Goal: Find contact information: Obtain details needed to contact an individual or organization

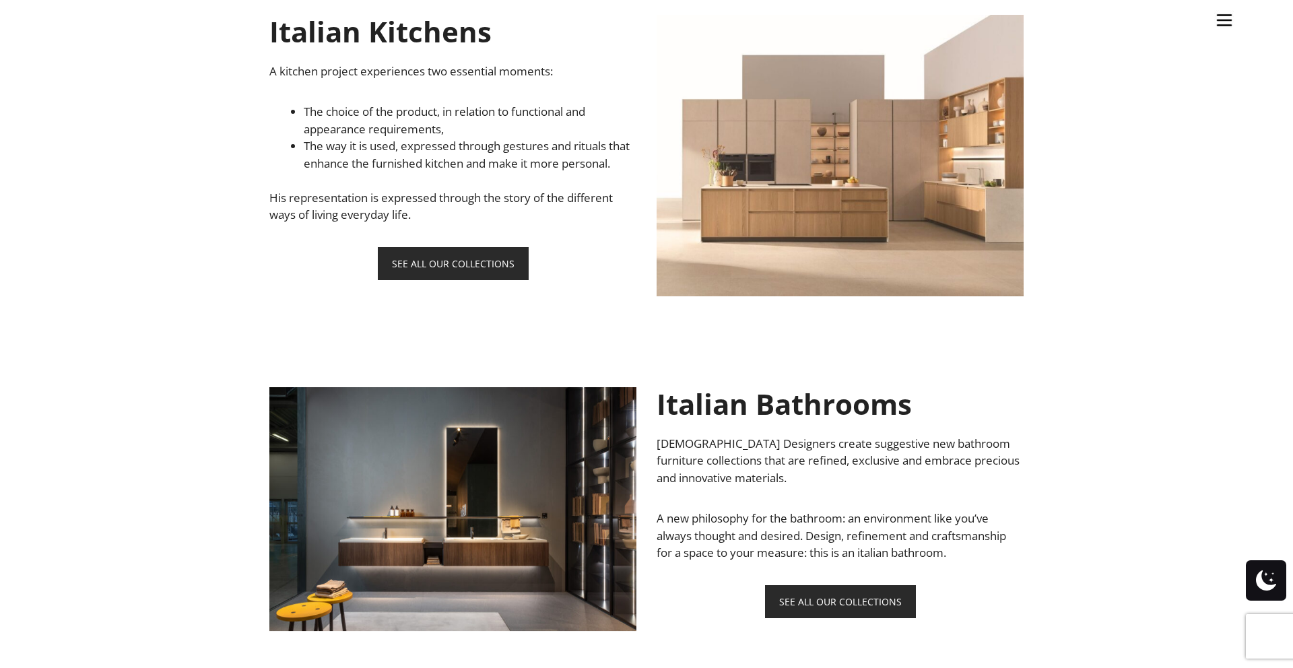
scroll to position [1347, 0]
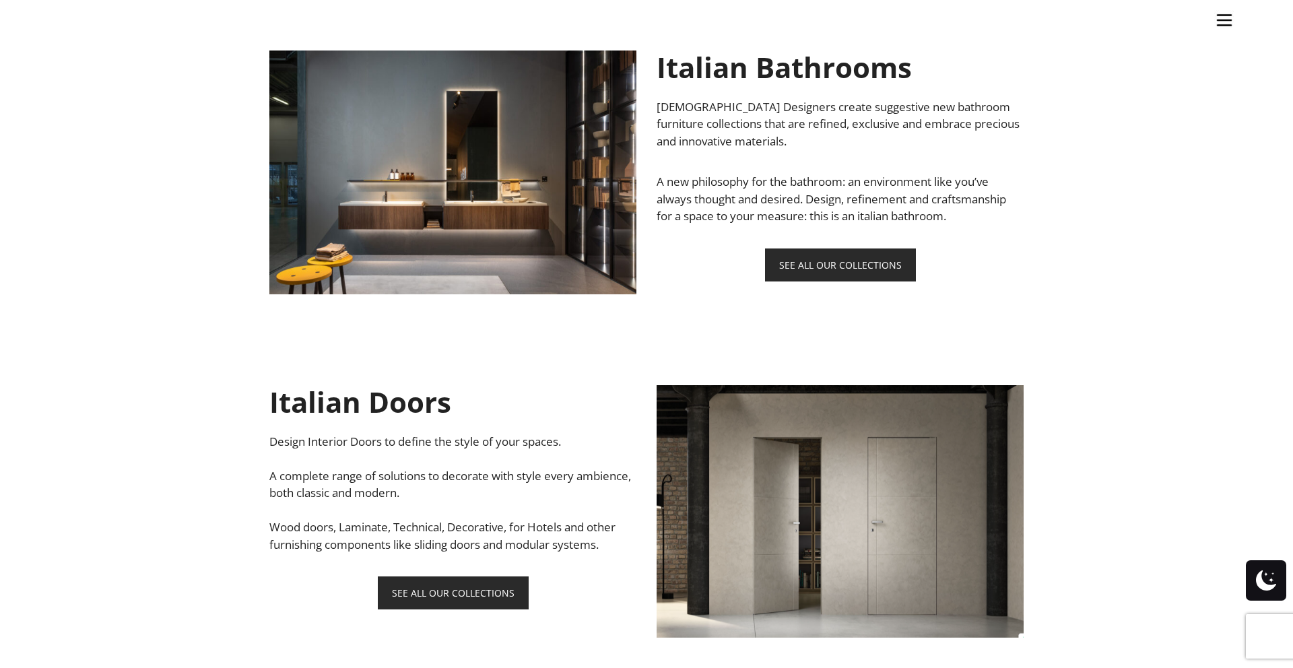
click at [1267, 581] on span at bounding box center [1266, 581] width 20 height 40
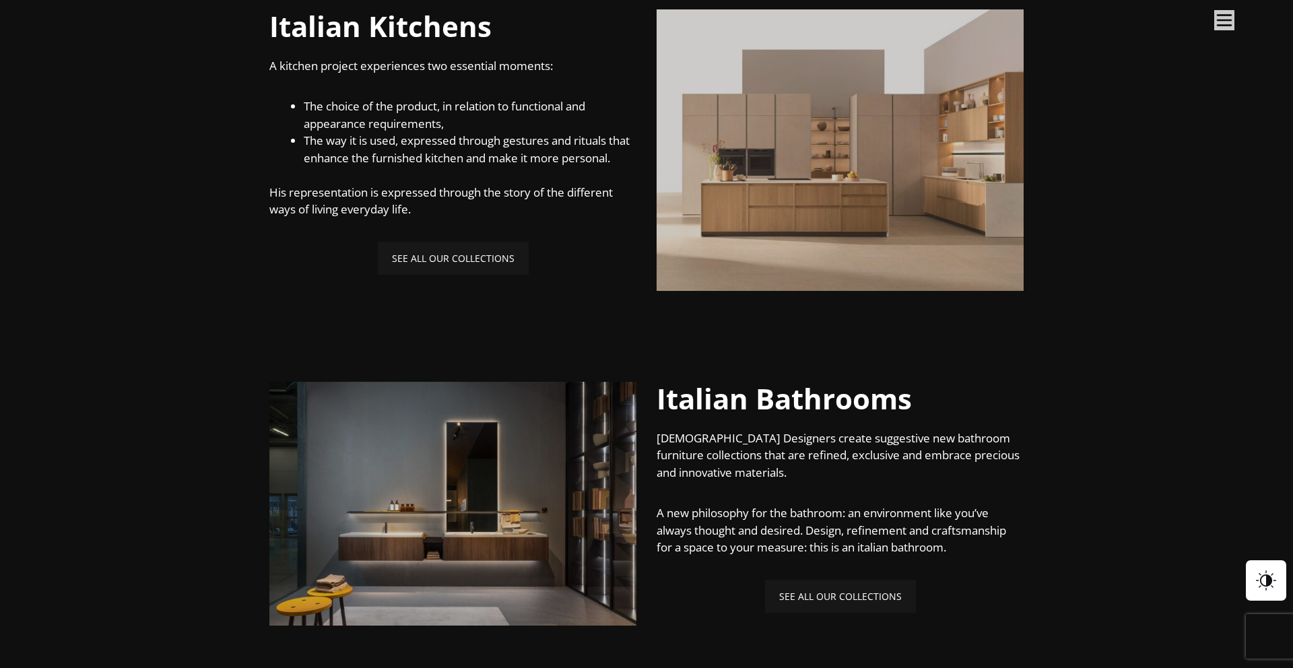
scroll to position [348, 0]
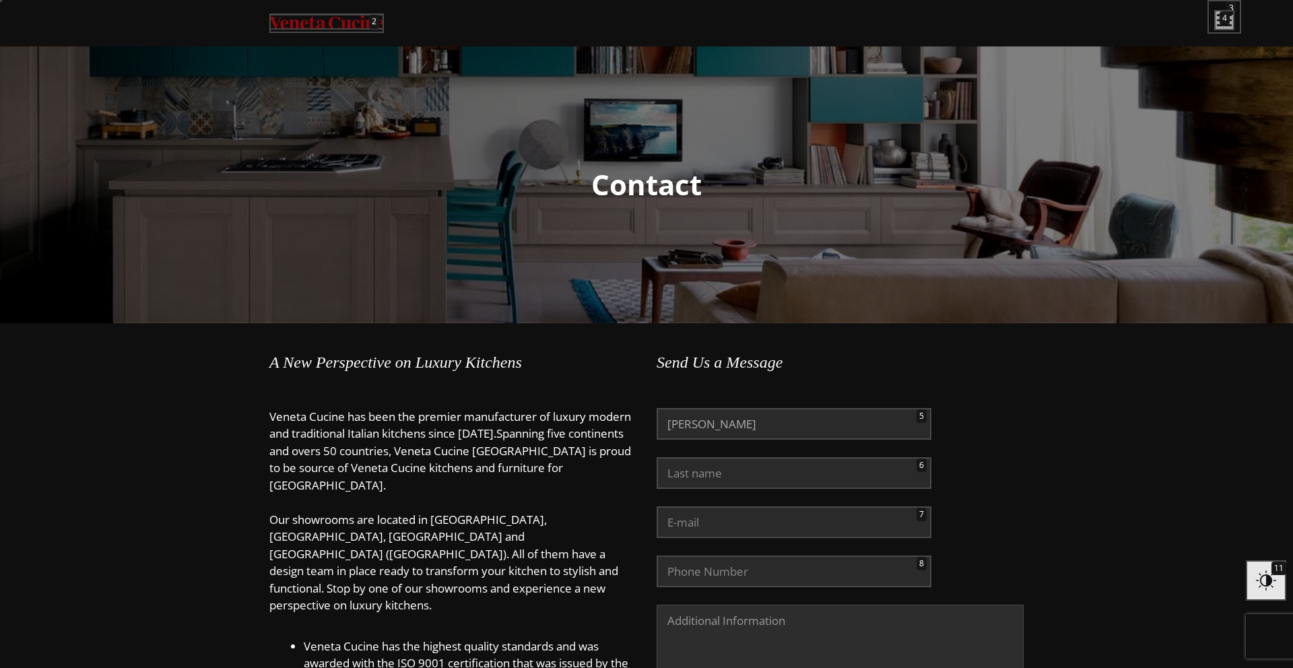
type input "[PERSON_NAME]"
type input "[GEOGRAPHIC_DATA]"
type input "[PERSON_NAME][EMAIL_ADDRESS][DOMAIN_NAME]"
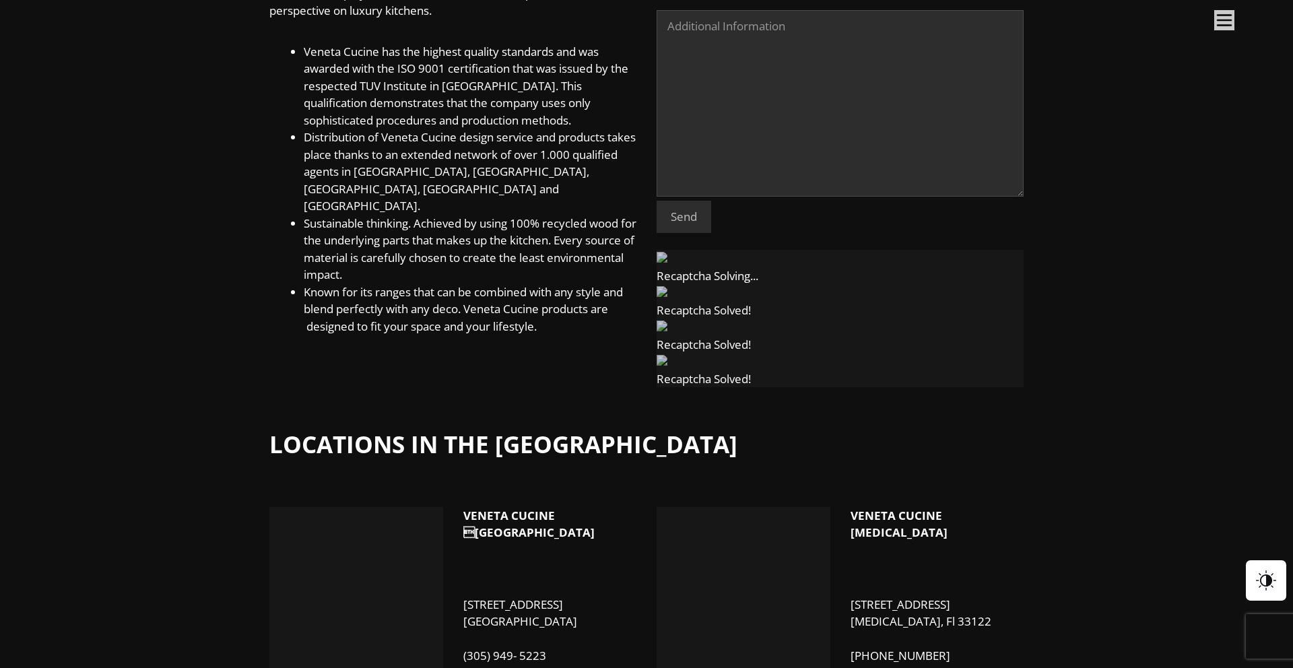
scroll to position [90, 0]
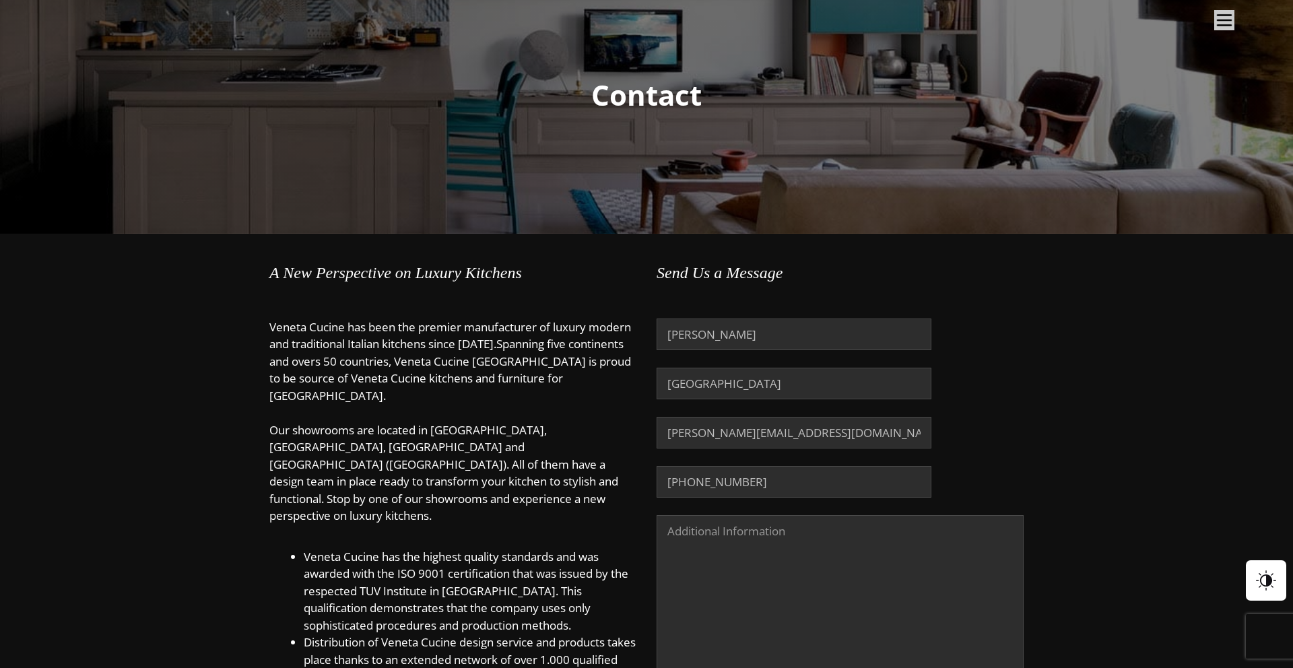
type input "[PHONE_NUMBER]"
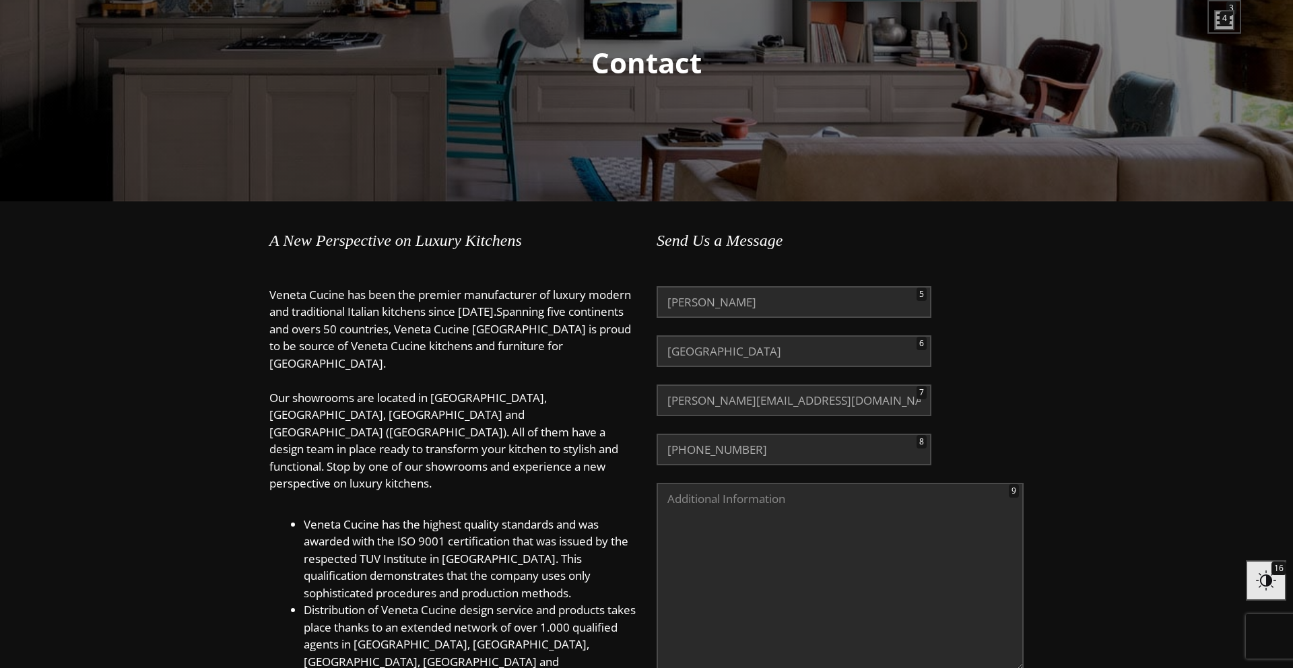
type textarea "Hi there, I swing through [GEOGRAPHIC_DATA] pretty often and have noticed Venet…"
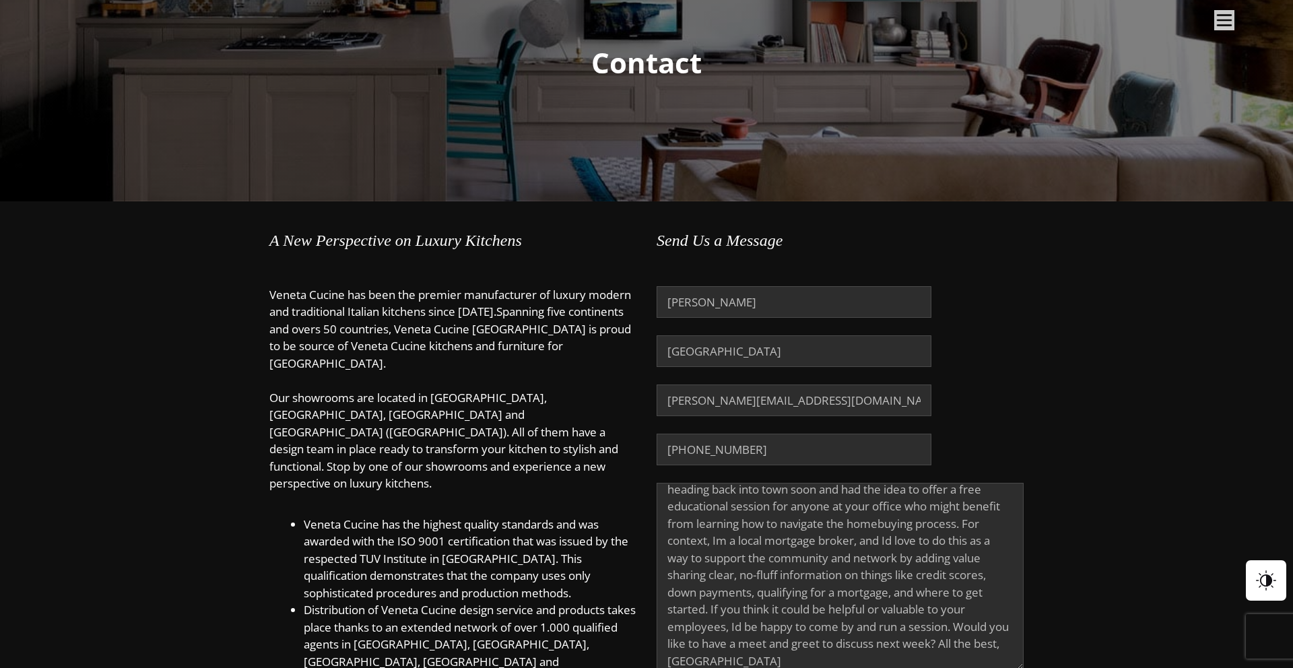
scroll to position [478, 0]
